Goal: Task Accomplishment & Management: Manage account settings

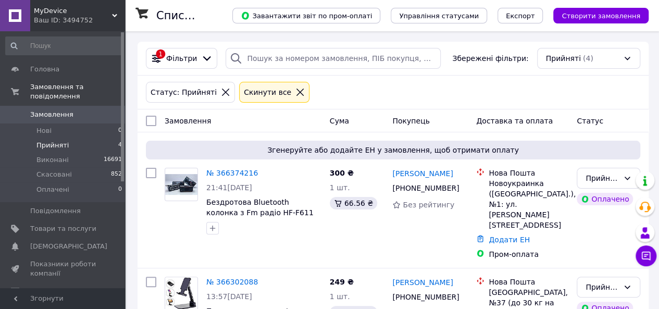
click at [64, 141] on span "Прийняті" at bounding box center [52, 145] width 32 height 9
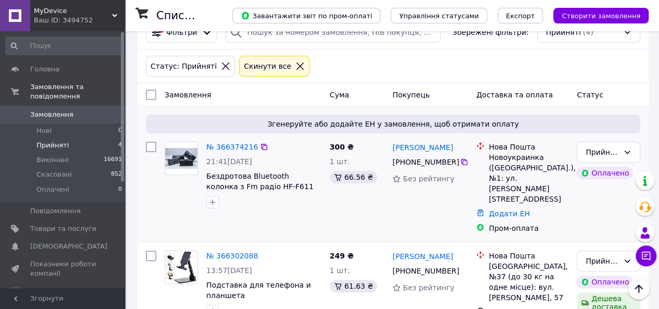
scroll to position [25, 0]
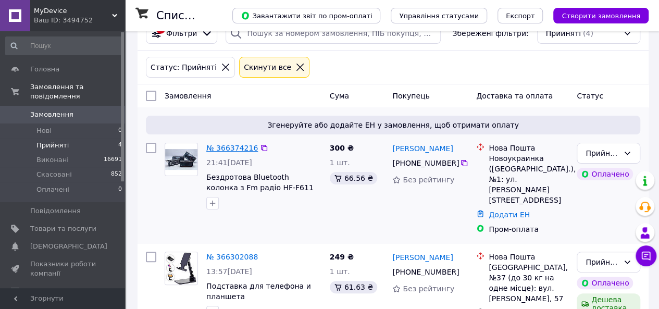
click at [229, 147] on link "№ 366374216" at bounding box center [232, 148] width 52 height 8
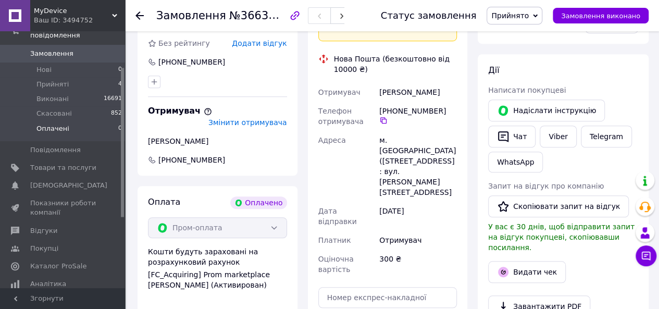
scroll to position [61, 0]
click at [59, 198] on span "Показники роботи компанії" at bounding box center [63, 207] width 66 height 19
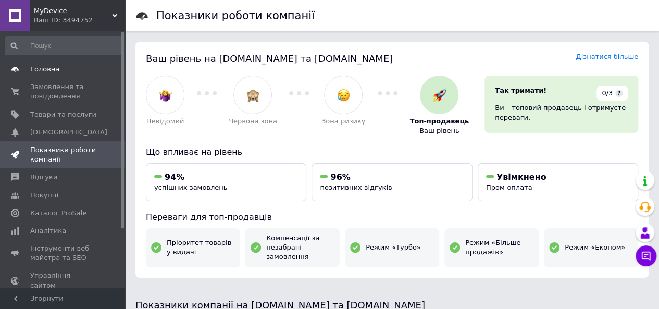
click at [49, 65] on span "Головна" at bounding box center [44, 69] width 29 height 9
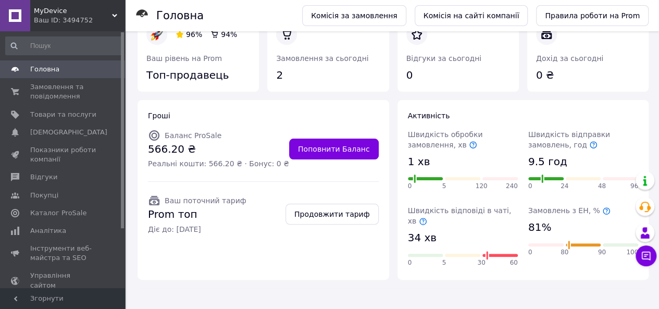
scroll to position [29, 0]
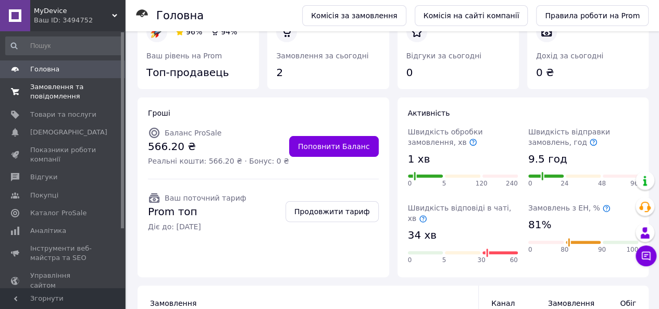
click at [59, 99] on span "Замовлення та повідомлення" at bounding box center [63, 91] width 66 height 19
